Goal: Task Accomplishment & Management: Complete application form

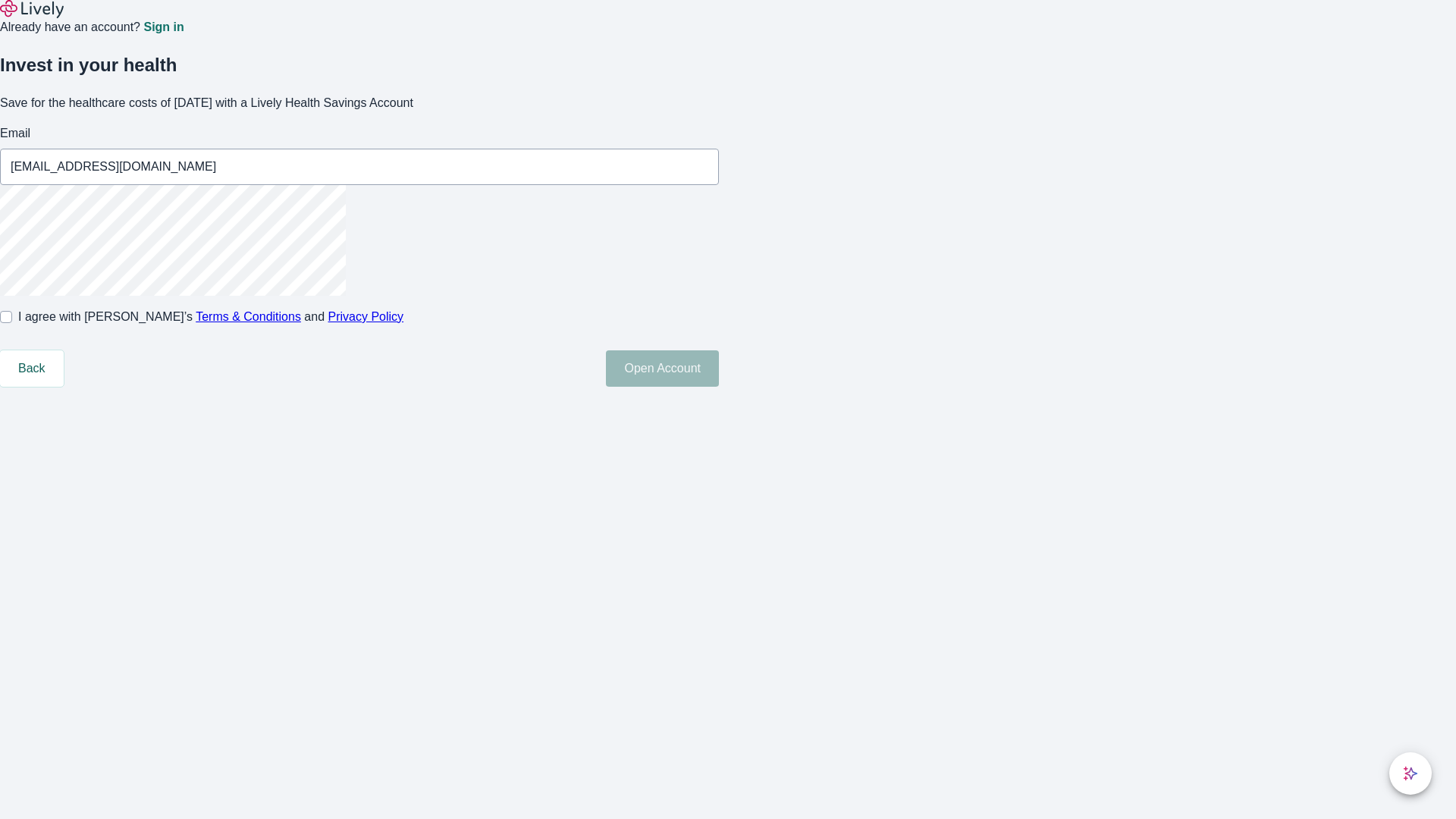
click at [12, 323] on input "I agree with Lively’s Terms & Conditions and Privacy Policy" at bounding box center [6, 317] width 12 height 12
checkbox input "true"
click at [719, 387] on button "Open Account" at bounding box center [662, 368] width 113 height 36
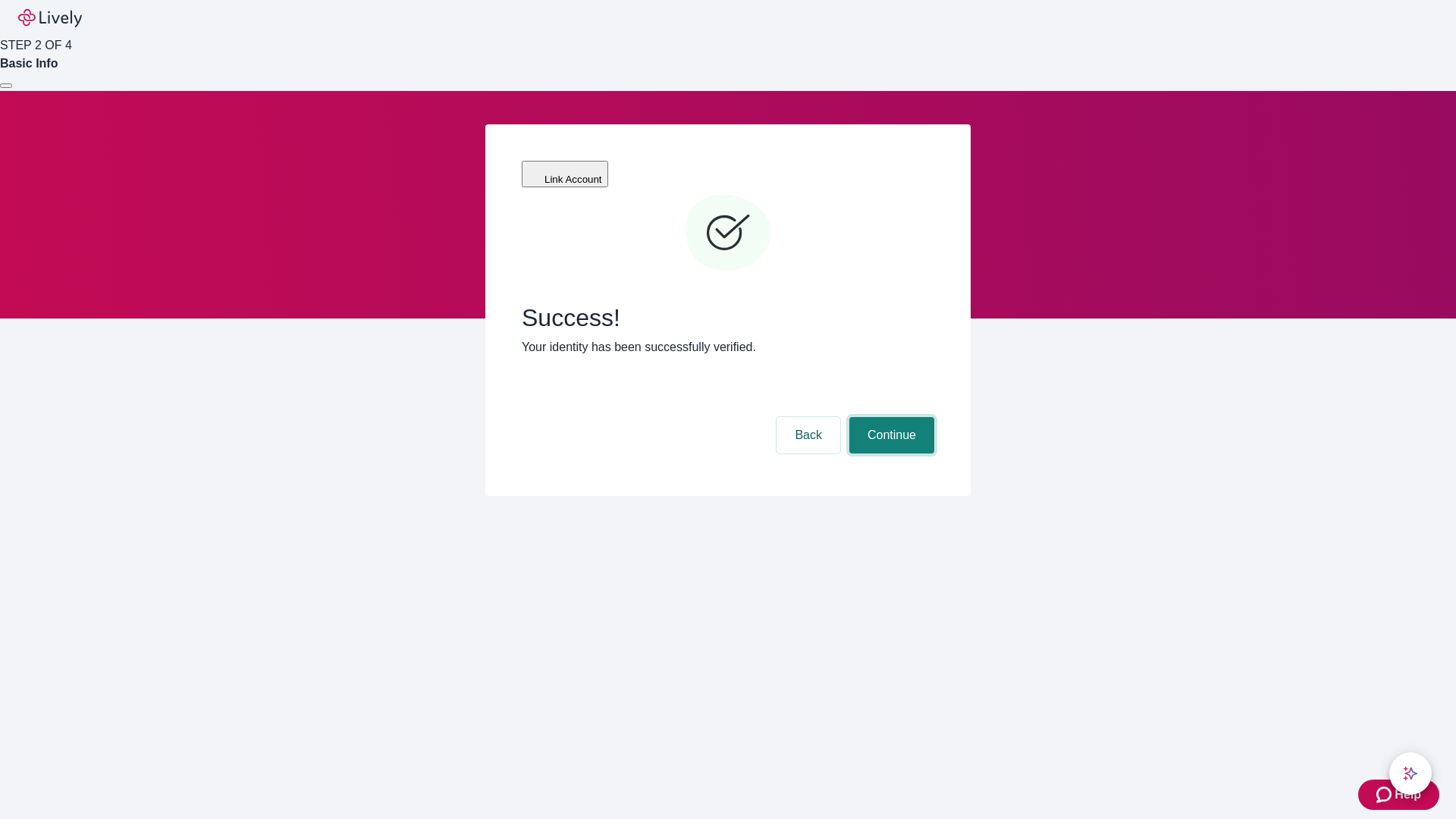
click at [890, 418] on button "Continue" at bounding box center [891, 435] width 85 height 36
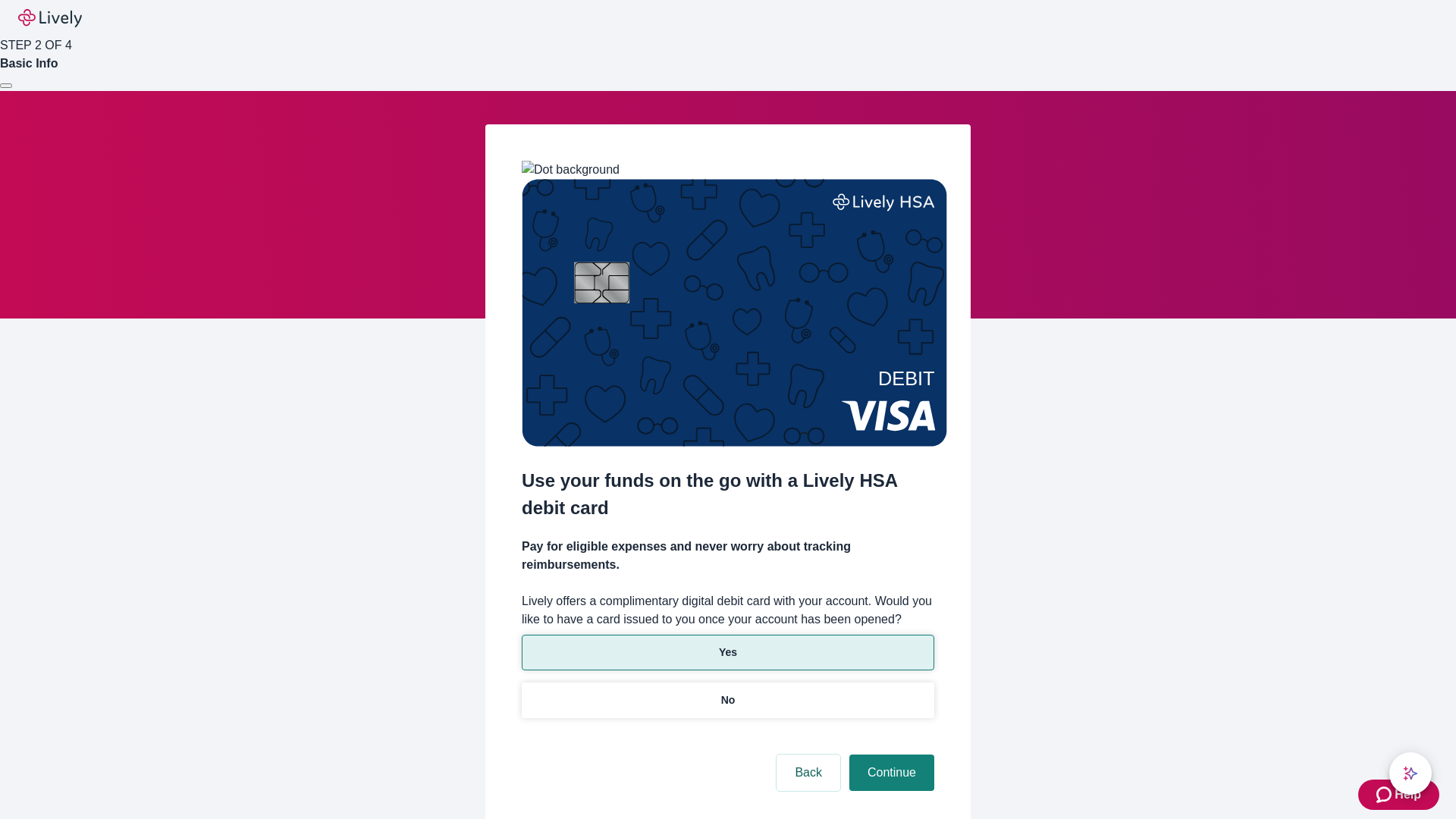
click at [727, 645] on p "Yes" at bounding box center [728, 653] width 19 height 16
click at [890, 755] on button "Continue" at bounding box center [891, 772] width 85 height 36
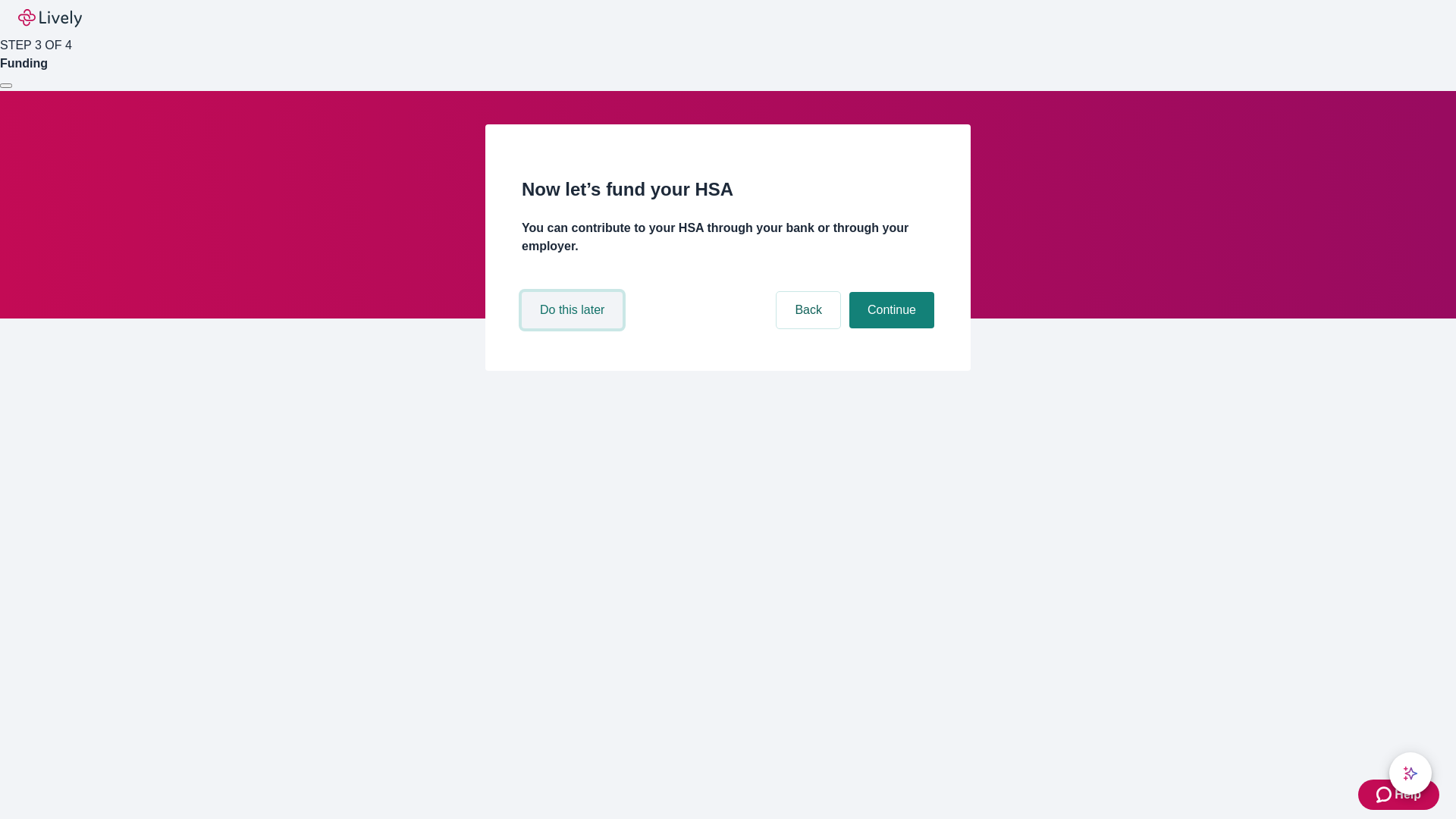
click at [574, 328] on button "Do this later" at bounding box center [571, 310] width 101 height 36
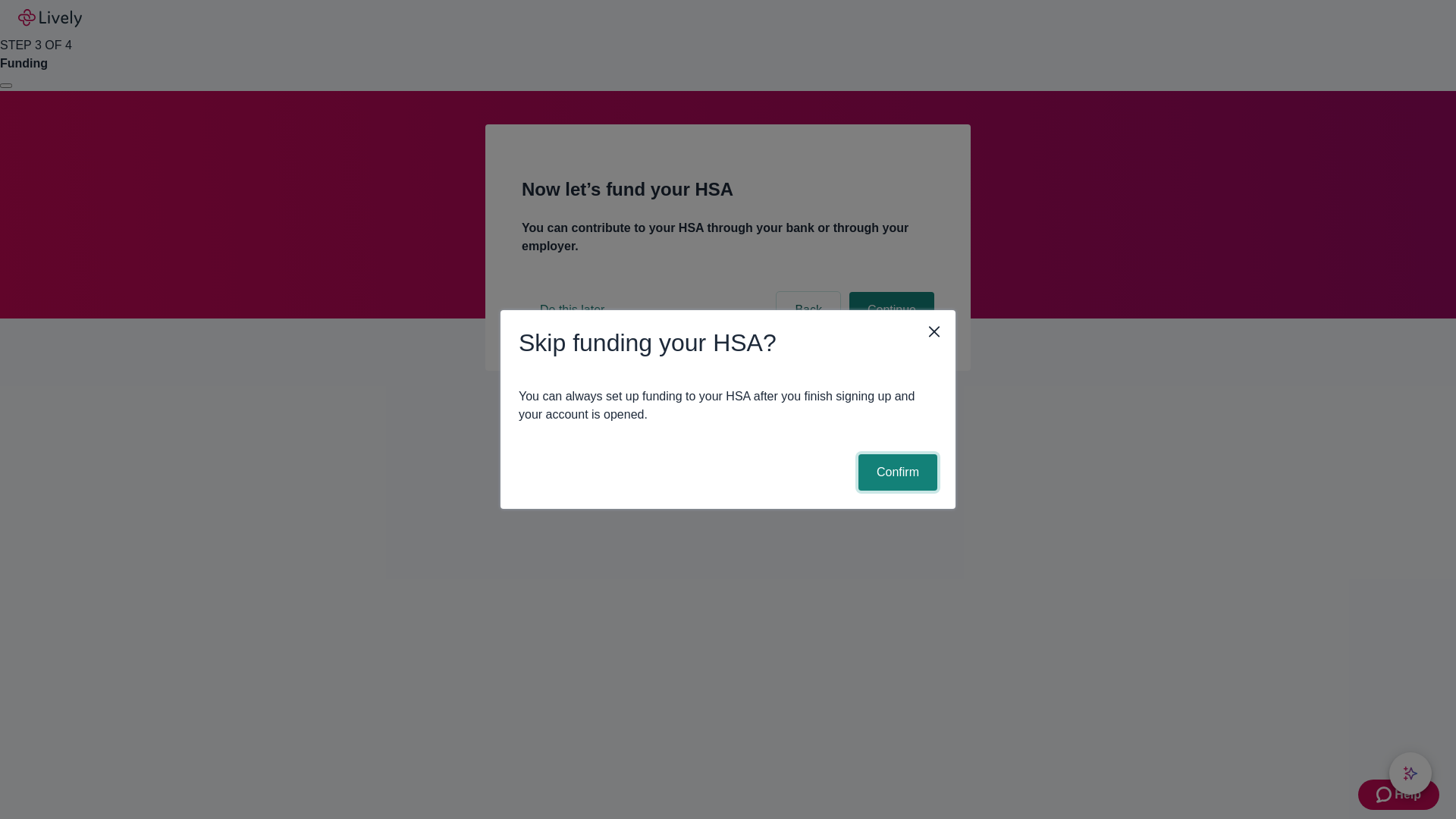
click at [895, 472] on button "Confirm" at bounding box center [898, 472] width 79 height 36
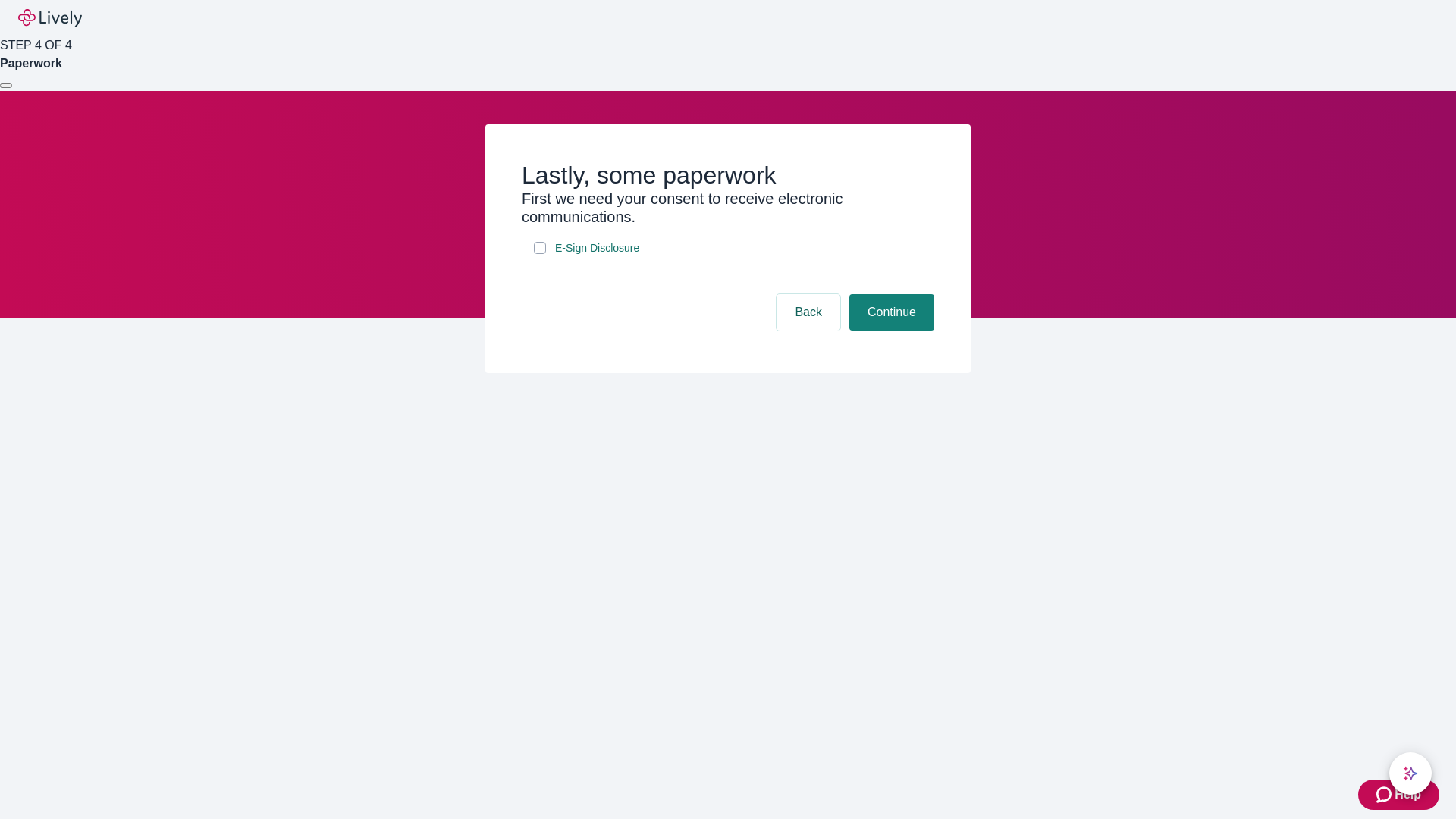
click at [540, 254] on input "E-Sign Disclosure" at bounding box center [540, 247] width 12 height 12
checkbox input "true"
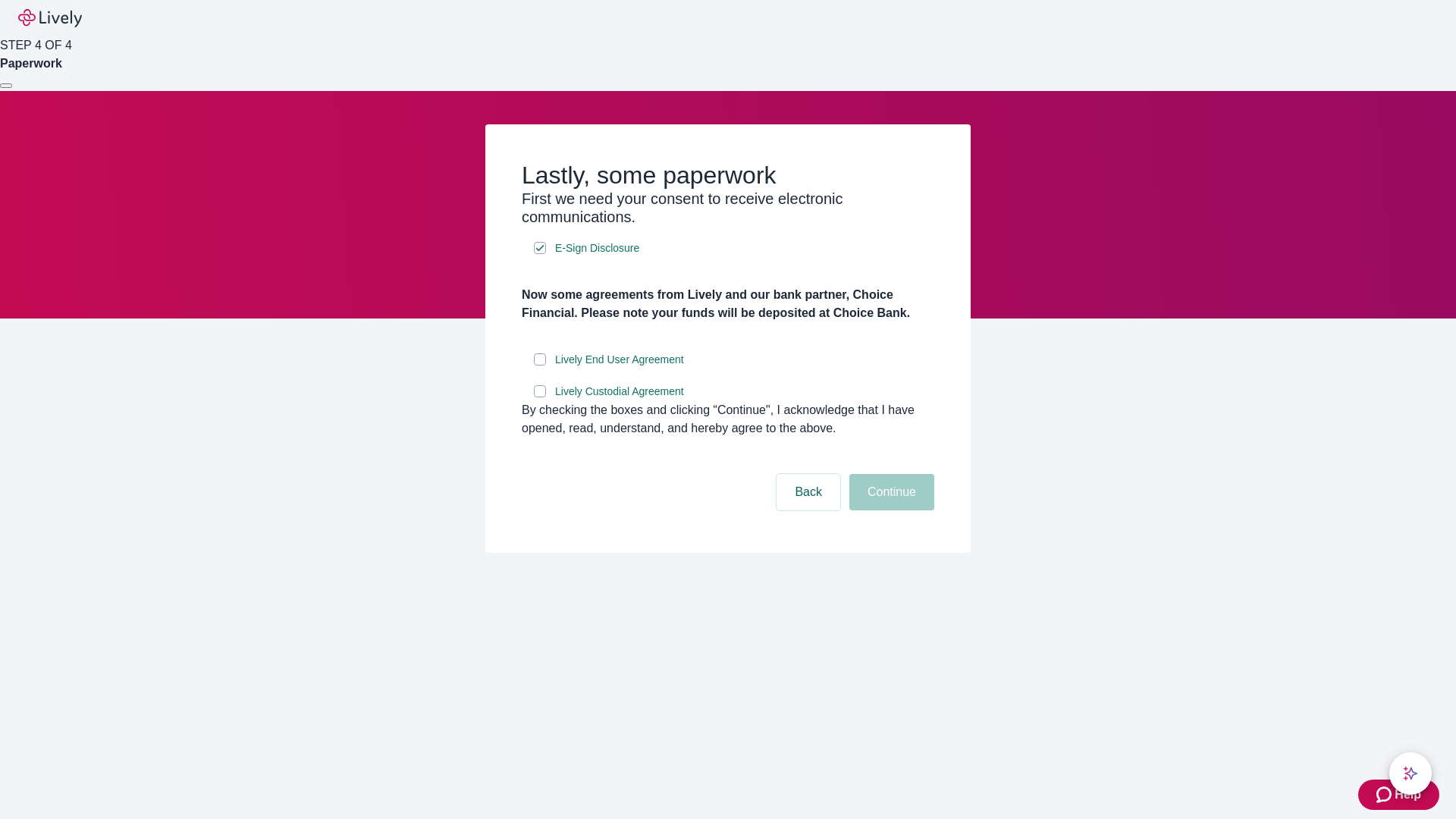
click at [540, 366] on input "Lively End User Agreement" at bounding box center [540, 360] width 12 height 12
checkbox input "true"
click at [540, 397] on input "Lively Custodial Agreement" at bounding box center [540, 391] width 12 height 12
checkbox input "true"
click at [890, 510] on button "Continue" at bounding box center [891, 492] width 85 height 36
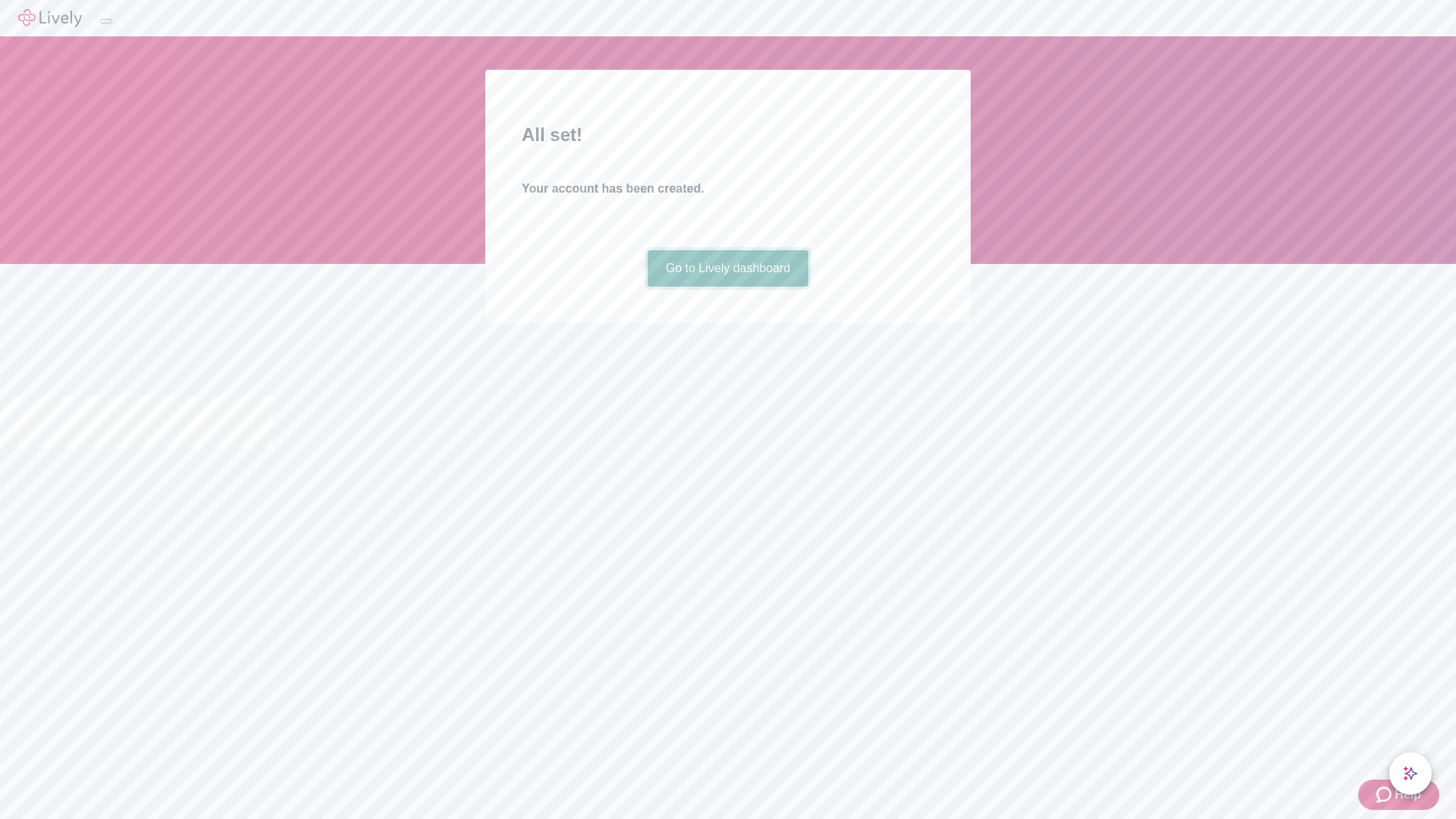
click at [727, 287] on link "Go to Lively dashboard" at bounding box center [728, 268] width 161 height 36
